Goal: Navigation & Orientation: Find specific page/section

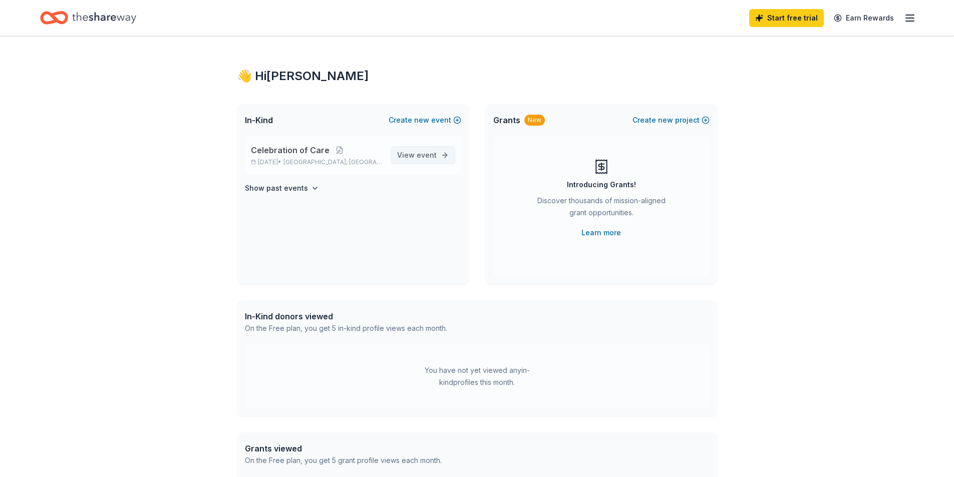
click at [438, 156] on link "View event" at bounding box center [423, 155] width 65 height 18
click at [115, 16] on icon "Home" at bounding box center [104, 17] width 64 height 11
click at [65, 20] on icon "Home" at bounding box center [59, 18] width 16 height 10
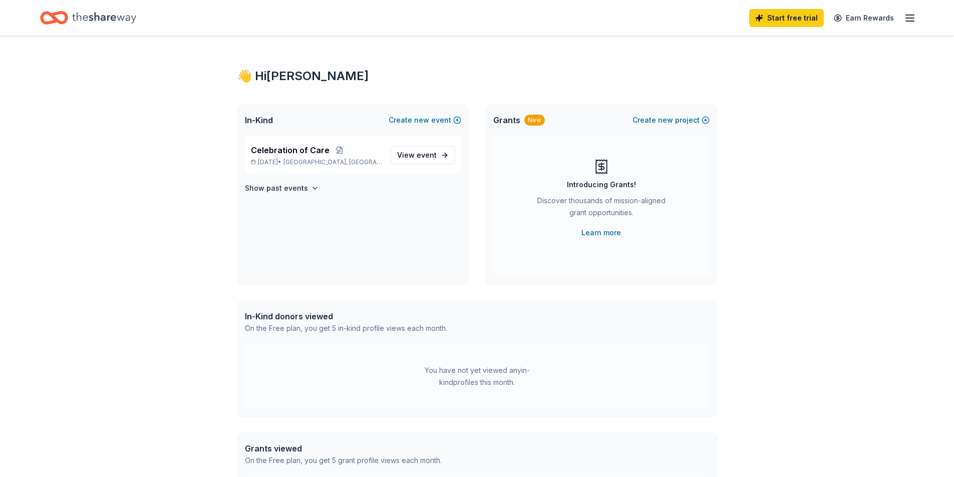
click at [94, 11] on icon "Home" at bounding box center [104, 18] width 64 height 21
click at [90, 15] on icon "Home" at bounding box center [104, 18] width 64 height 21
click at [67, 16] on icon "Home" at bounding box center [59, 18] width 16 height 10
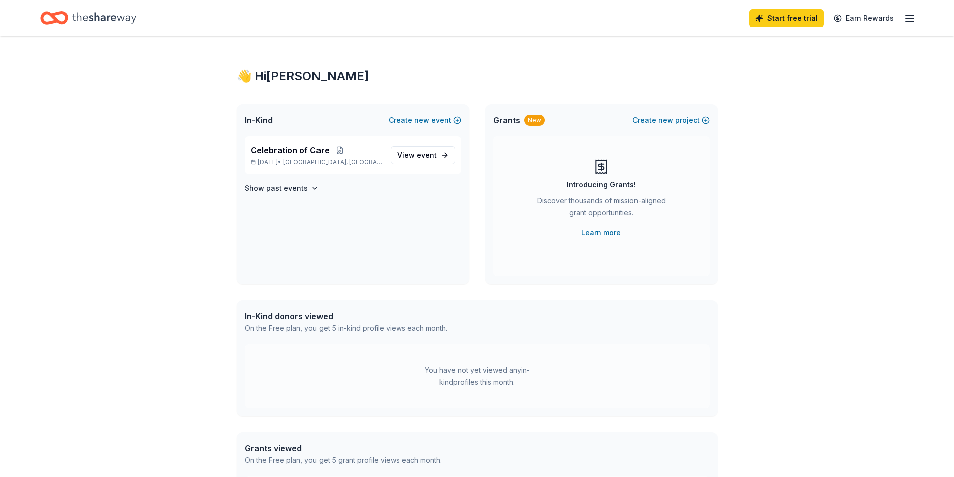
click at [67, 16] on icon "Home" at bounding box center [59, 18] width 16 height 10
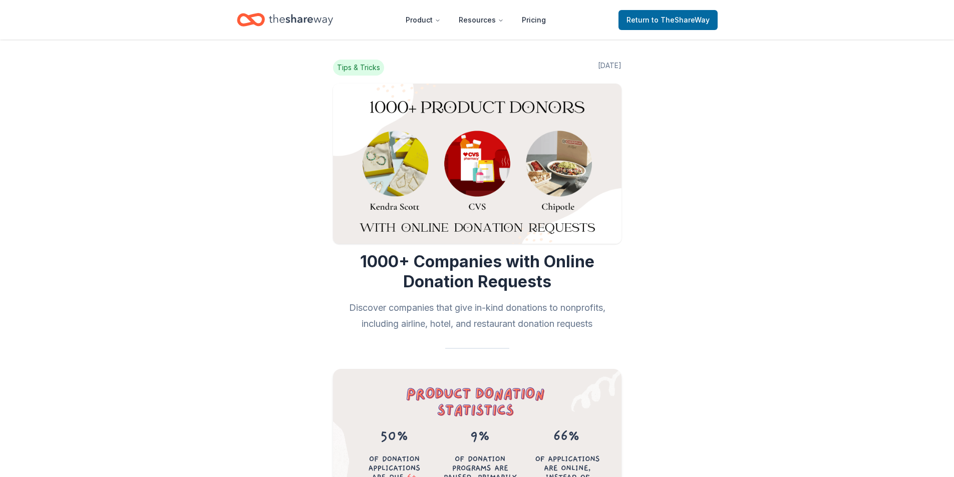
click at [302, 20] on icon "Home" at bounding box center [301, 20] width 64 height 21
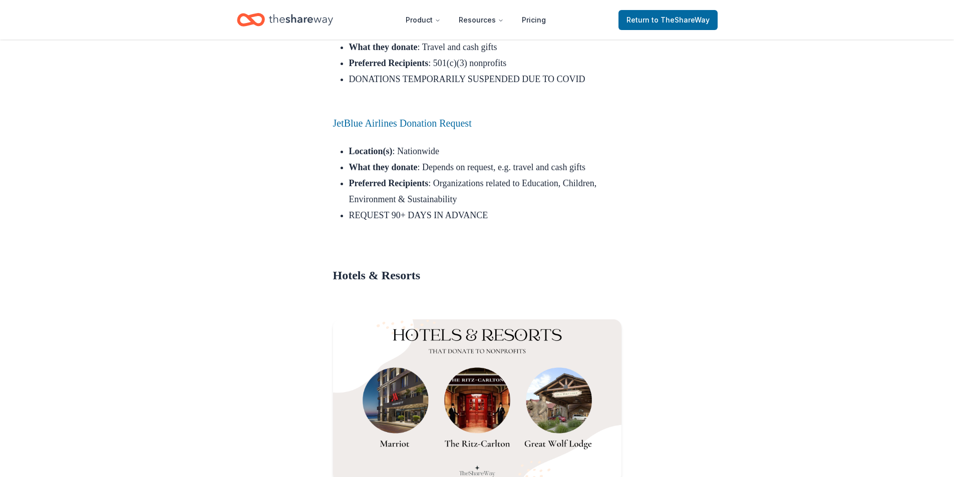
scroll to position [1102, 0]
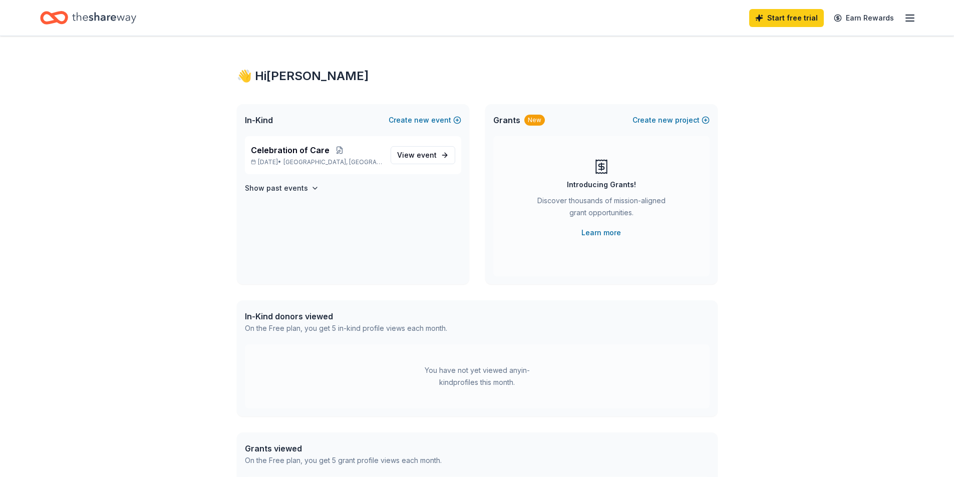
click at [325, 318] on div "In-Kind donors viewed" at bounding box center [346, 316] width 202 height 12
click at [132, 11] on icon "Home" at bounding box center [104, 18] width 64 height 21
